Goal: Transaction & Acquisition: Purchase product/service

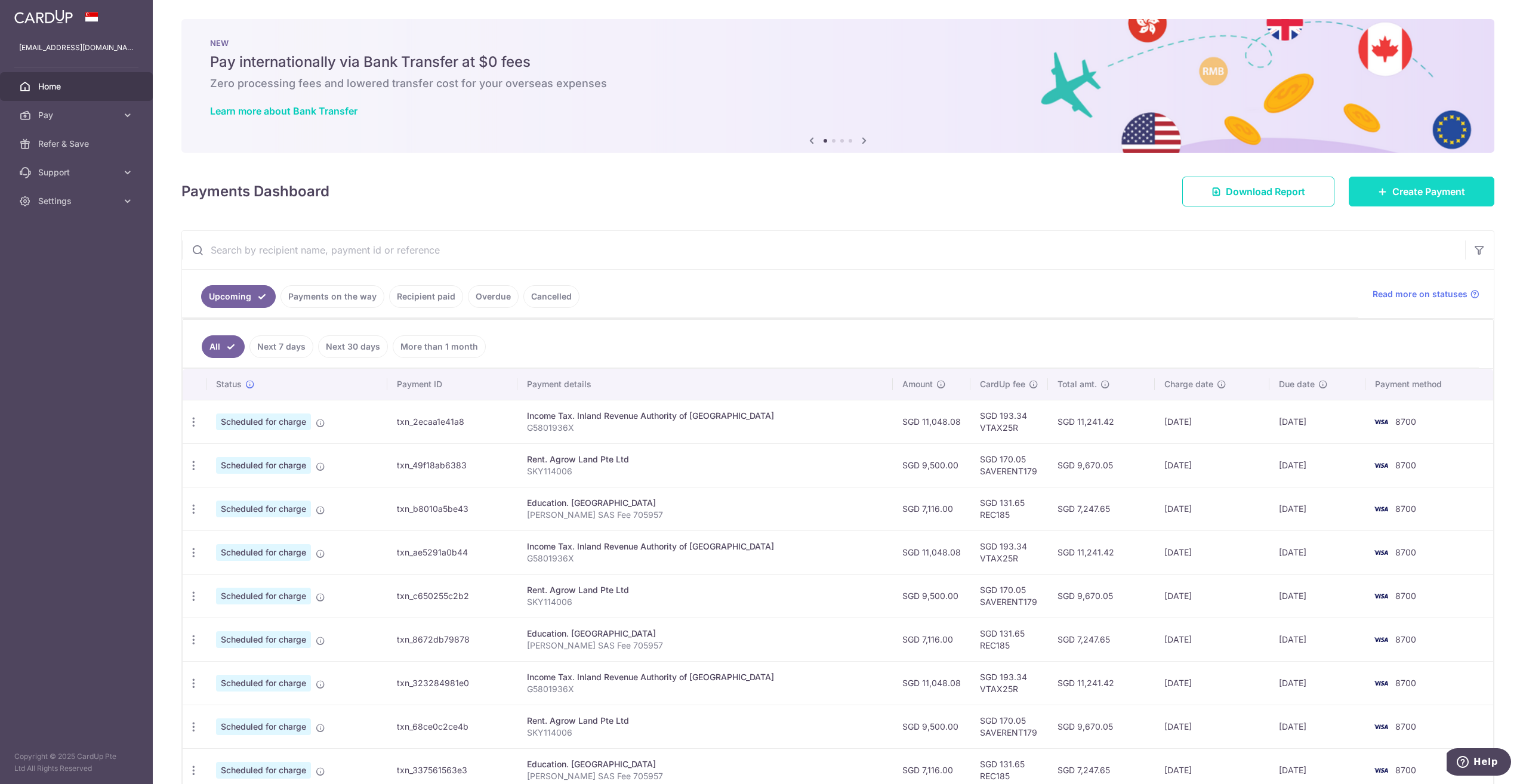
click at [1404, 196] on span "Create Payment" at bounding box center [1428, 191] width 73 height 14
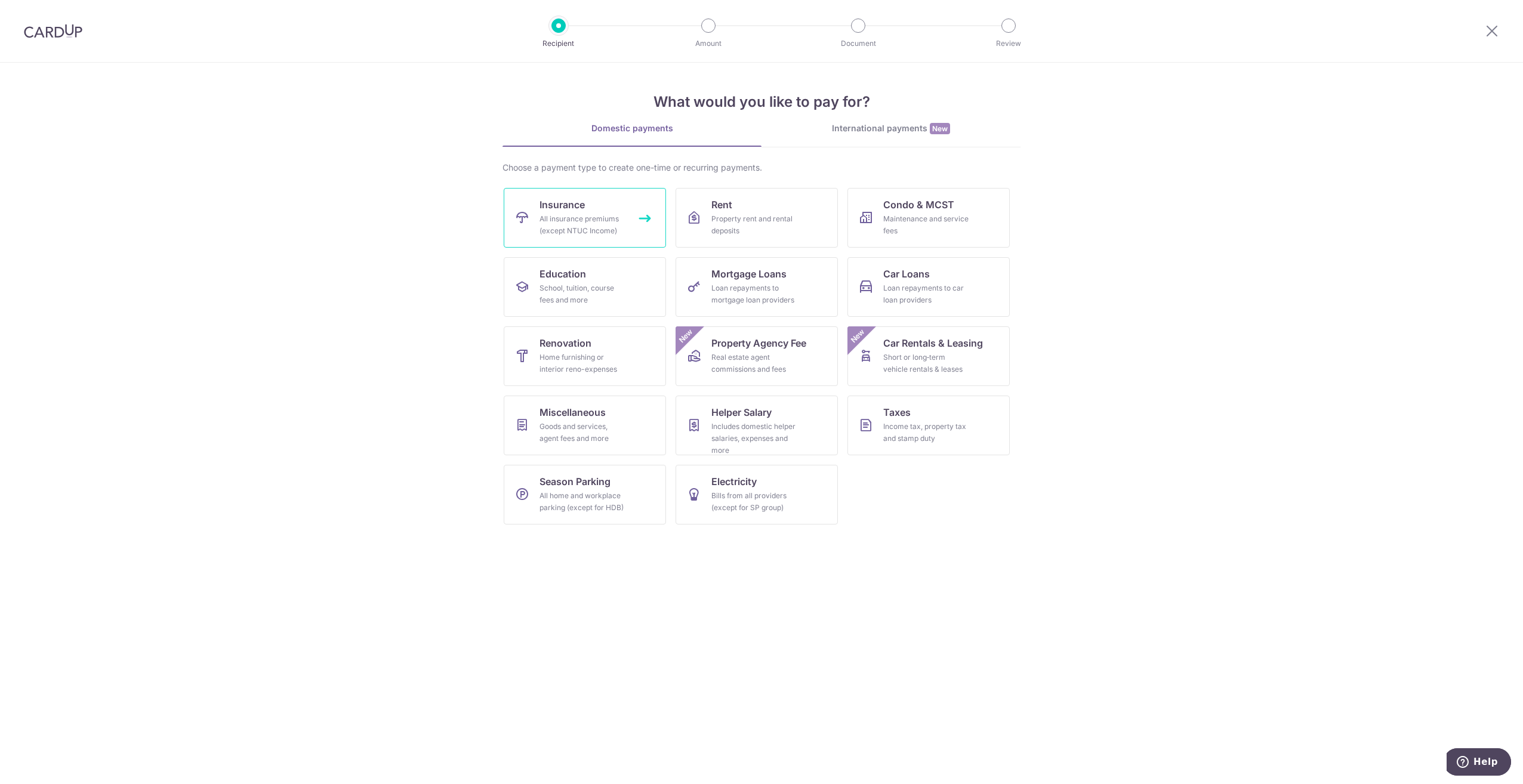
click at [548, 226] on div "All insurance premiums (except NTUC Income)" at bounding box center [583, 225] width 86 height 24
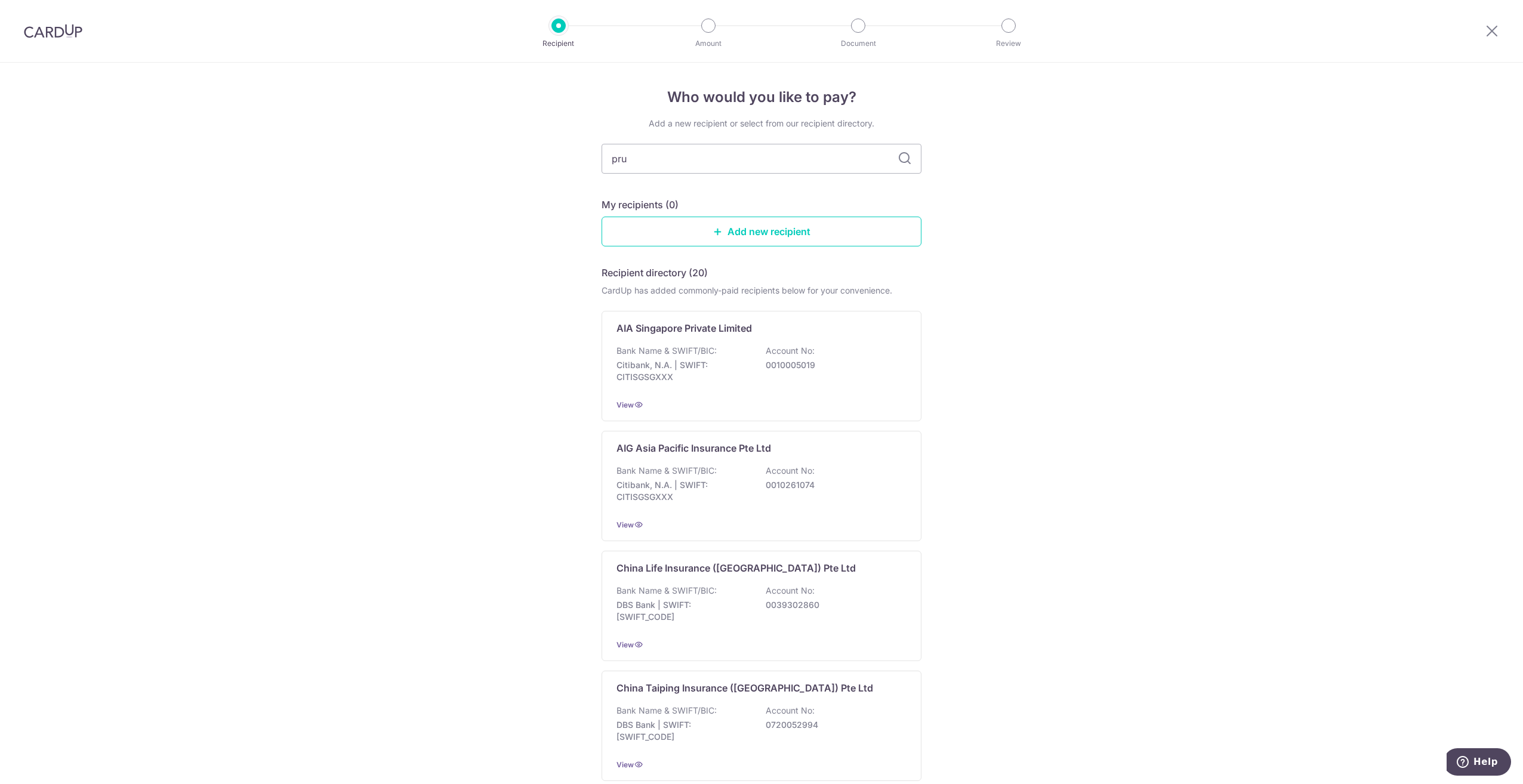
type input "prud"
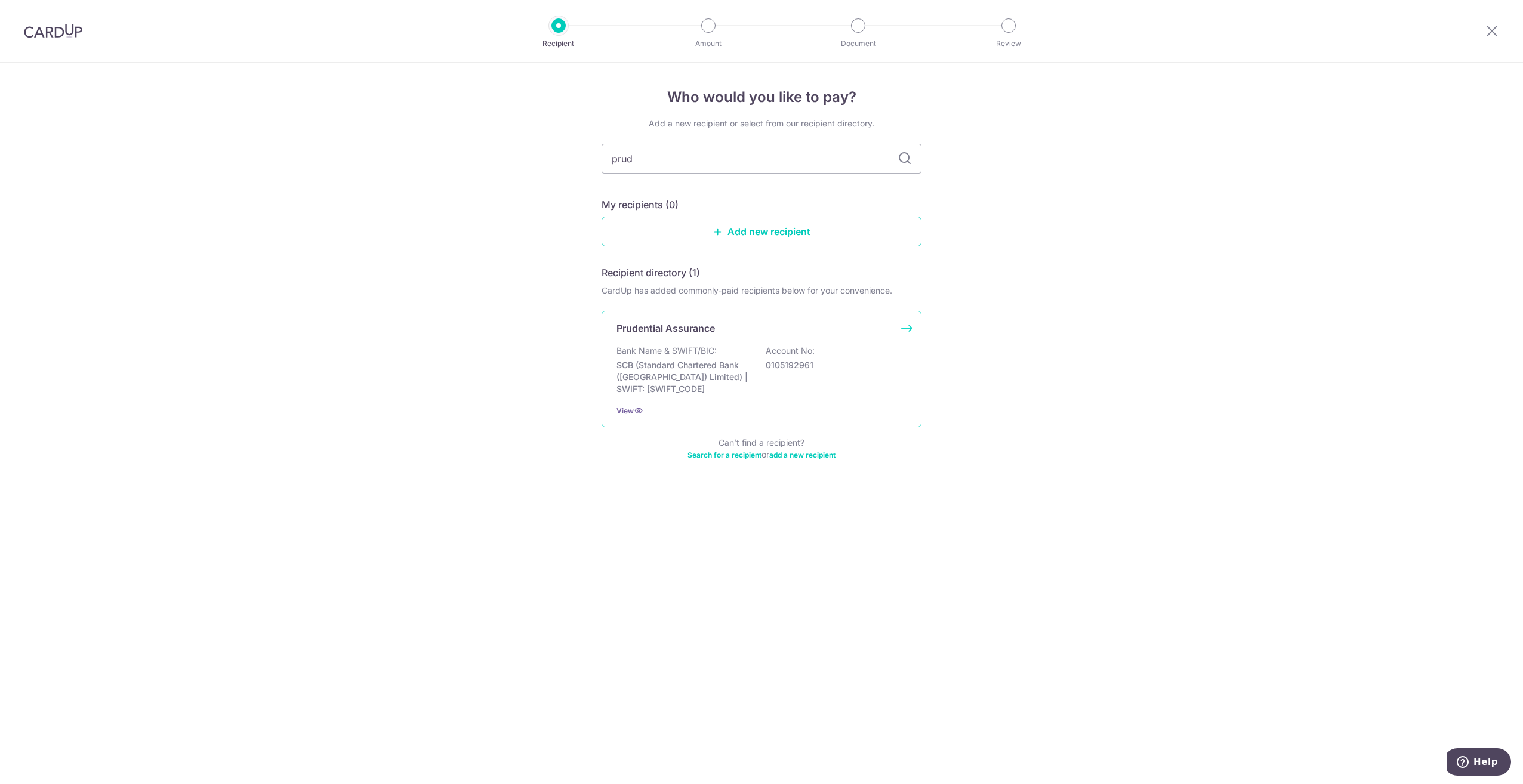
click at [904, 335] on div "Prudential Assurance Bank Name & SWIFT/BIC: SCB (Standard Chartered Bank (Singa…" at bounding box center [762, 369] width 320 height 116
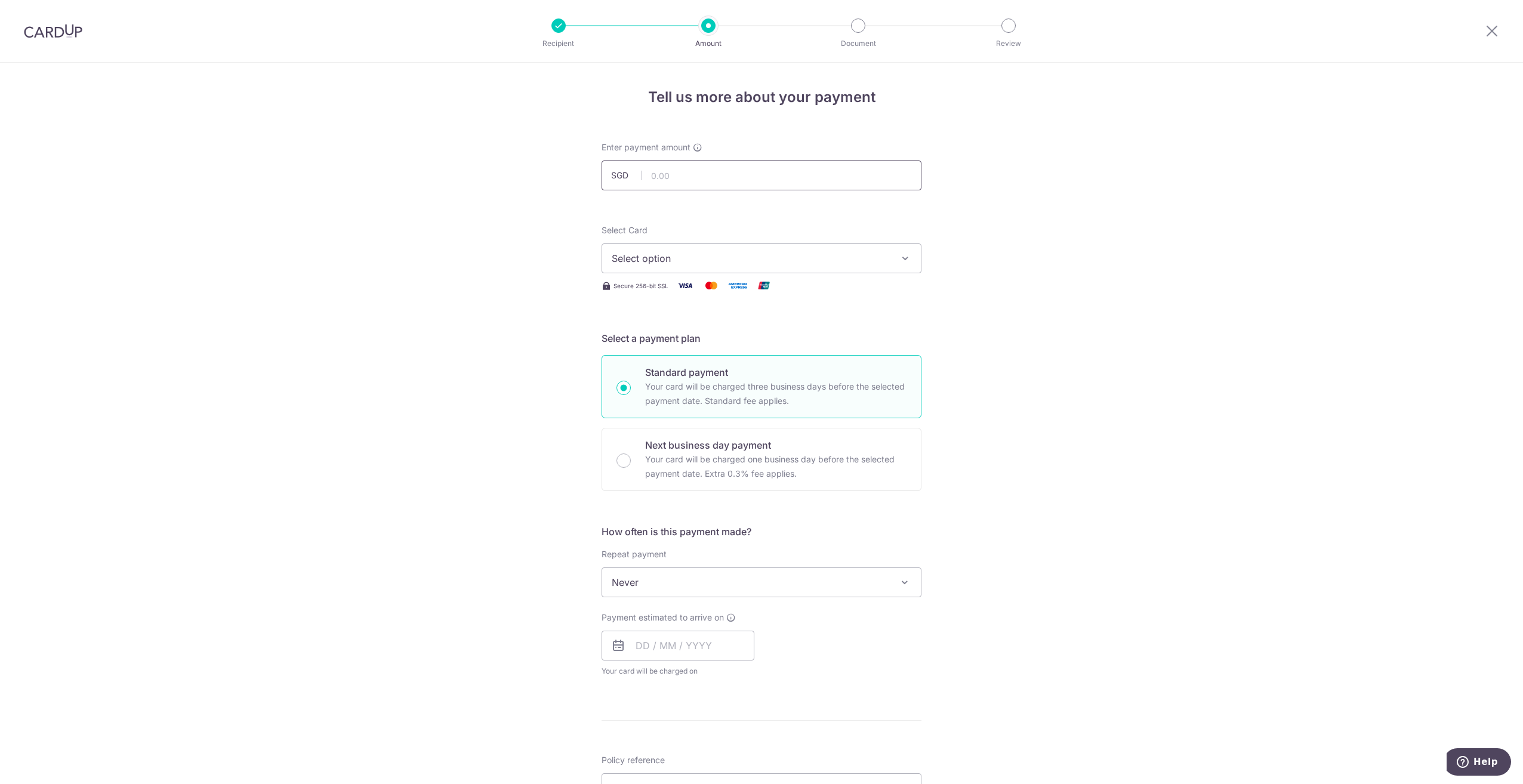
click at [828, 179] on input "text" at bounding box center [762, 175] width 320 height 30
type input "287.10"
click at [763, 253] on span "Select option" at bounding box center [751, 258] width 278 height 14
click at [691, 339] on span "**** 8700" at bounding box center [761, 343] width 299 height 14
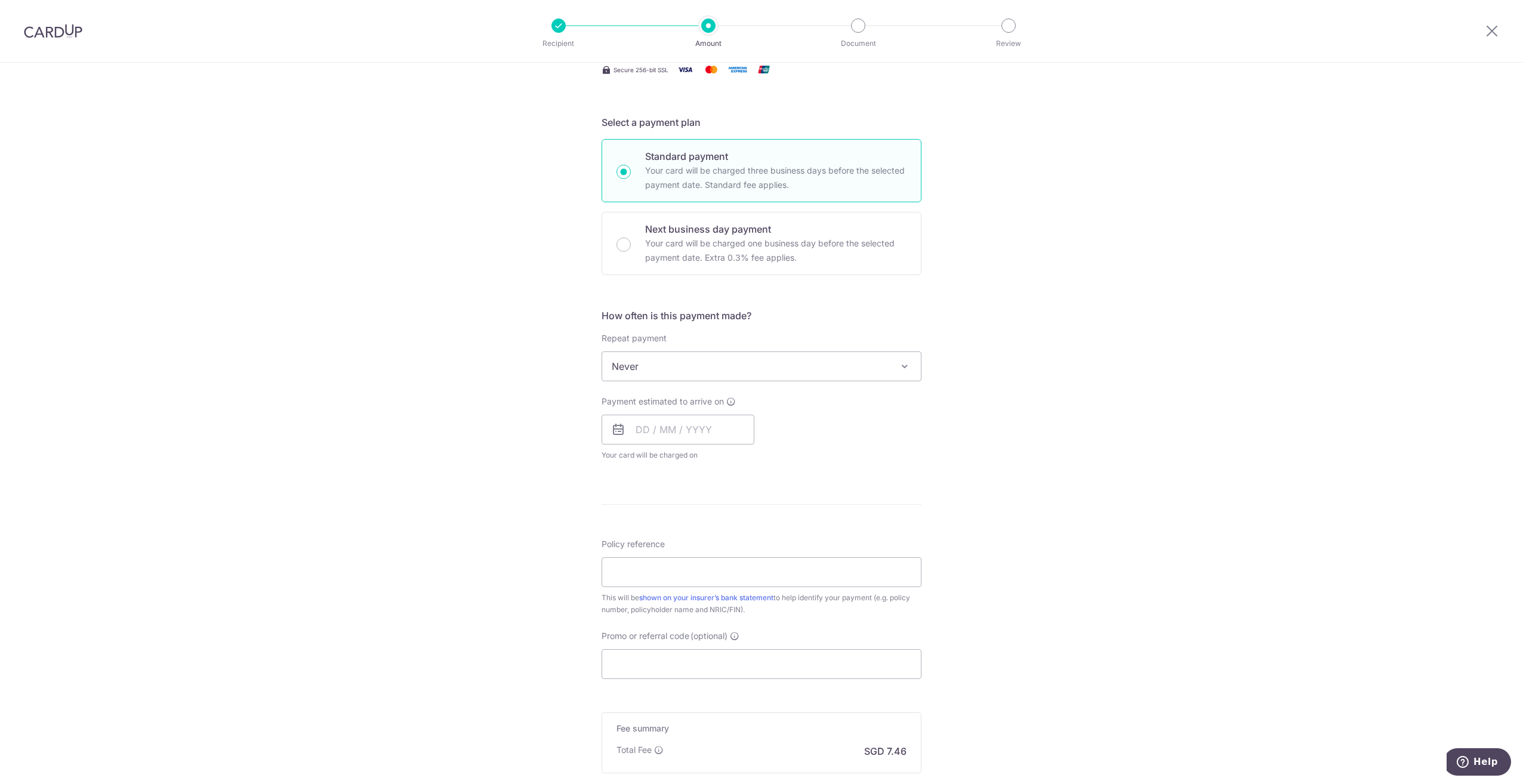
scroll to position [239, 0]
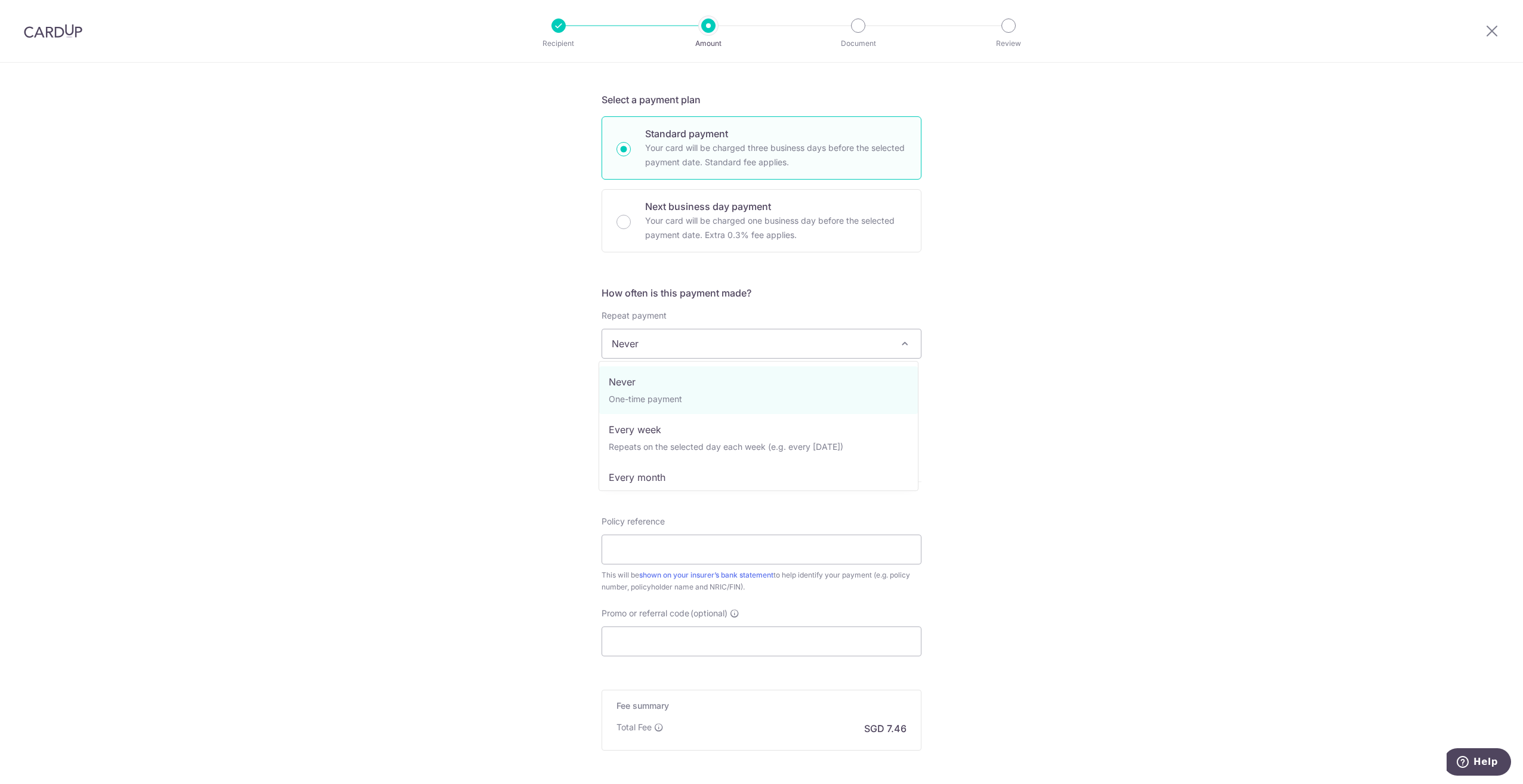
click at [724, 340] on span "Never" at bounding box center [762, 343] width 319 height 29
select select "3"
click at [665, 409] on input "text" at bounding box center [678, 407] width 152 height 30
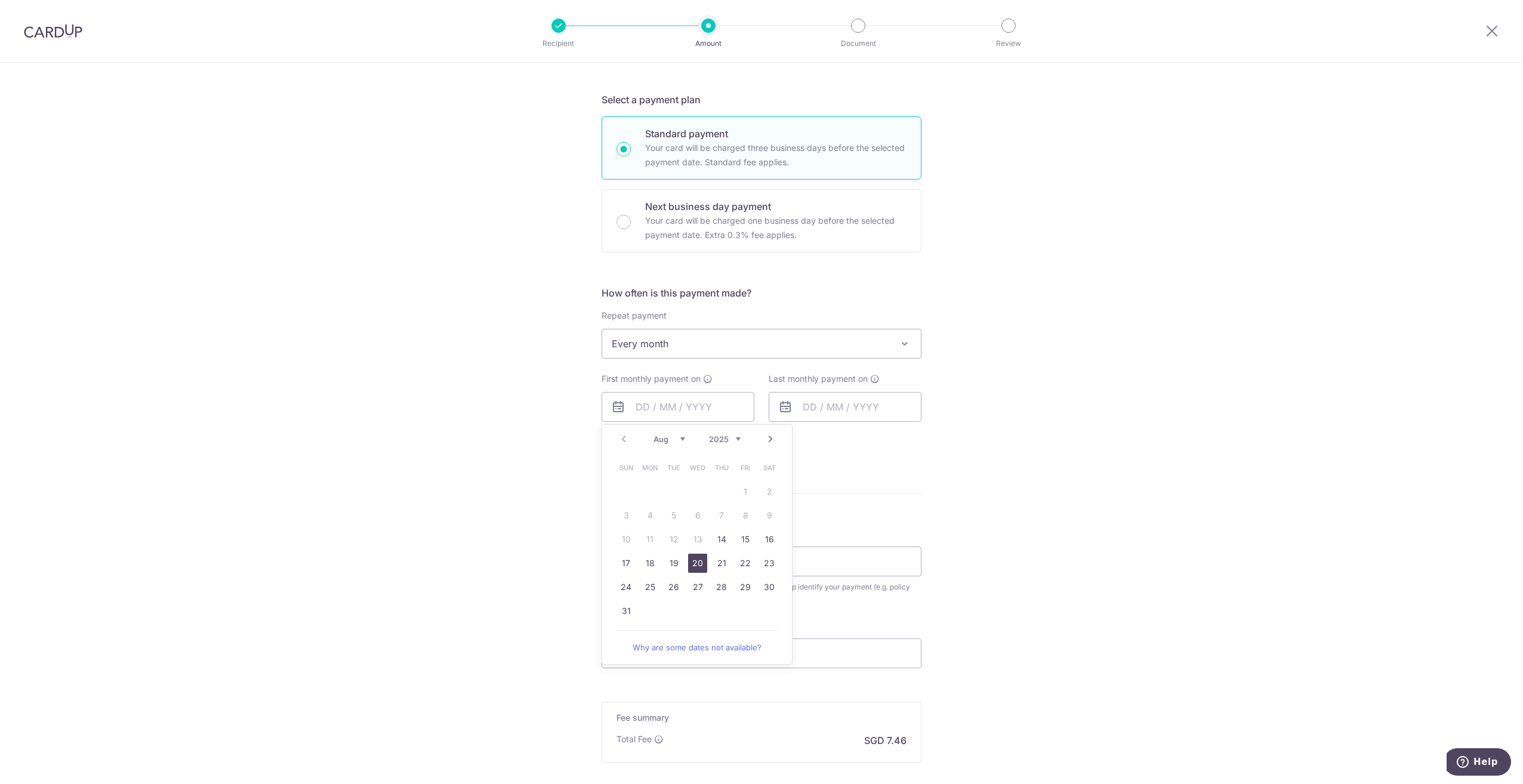
drag, startPoint x: 693, startPoint y: 567, endPoint x: 857, endPoint y: 527, distance: 168.8
click at [693, 567] on link "20" at bounding box center [698, 563] width 19 height 19
type input "20/08/2025"
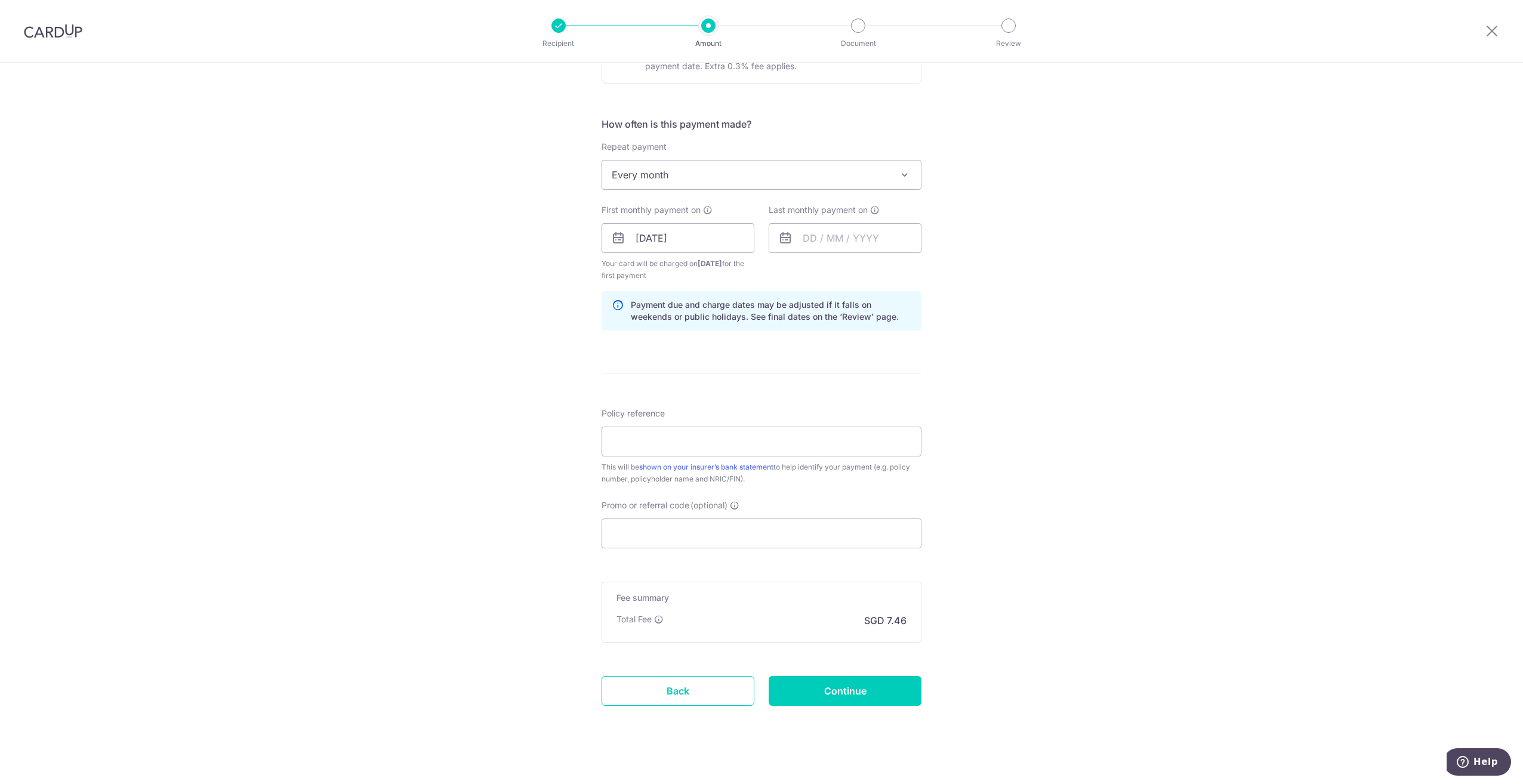
scroll to position [419, 0]
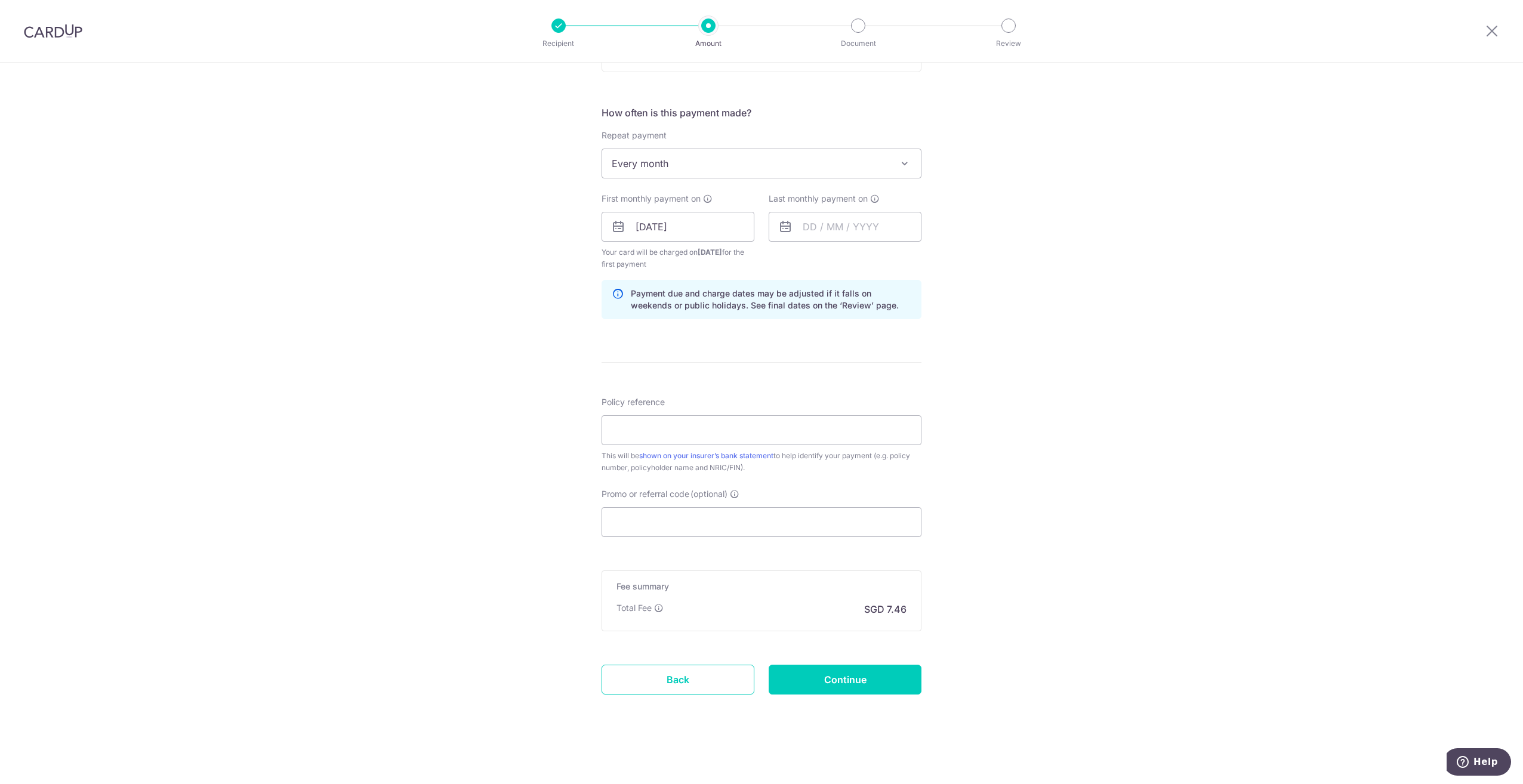
click at [729, 446] on div "Policy reference This will be shown on your insurer’s bank statement to help id…" at bounding box center [762, 435] width 320 height 78
click at [741, 428] on input "Policy reference" at bounding box center [762, 430] width 320 height 30
paste input "67103559"
type input "67103559"
